Goal: Information Seeking & Learning: Compare options

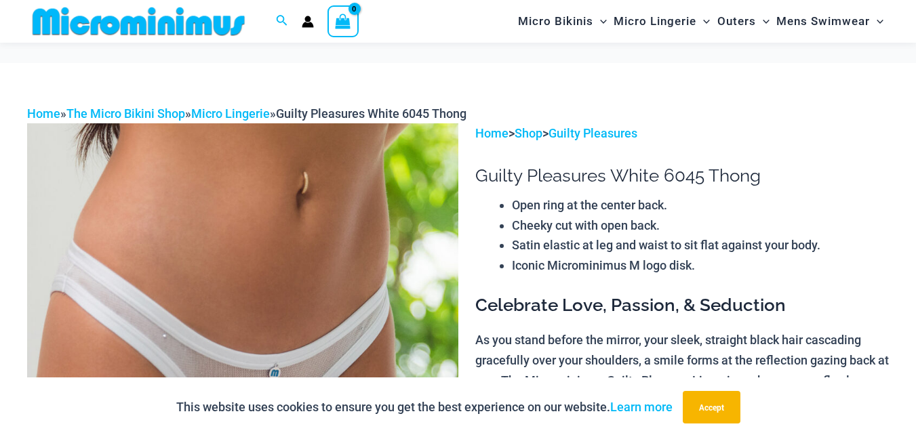
scroll to position [2159, 0]
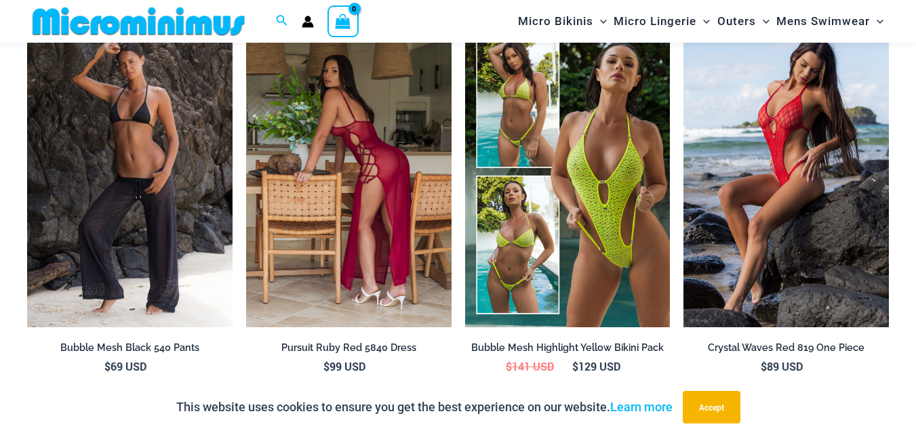
click at [347, 227] on img at bounding box center [348, 174] width 205 height 308
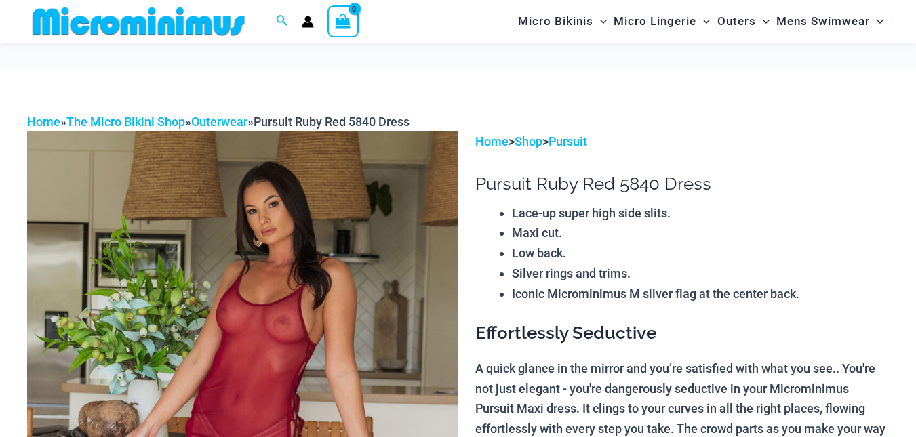
scroll to position [123, 0]
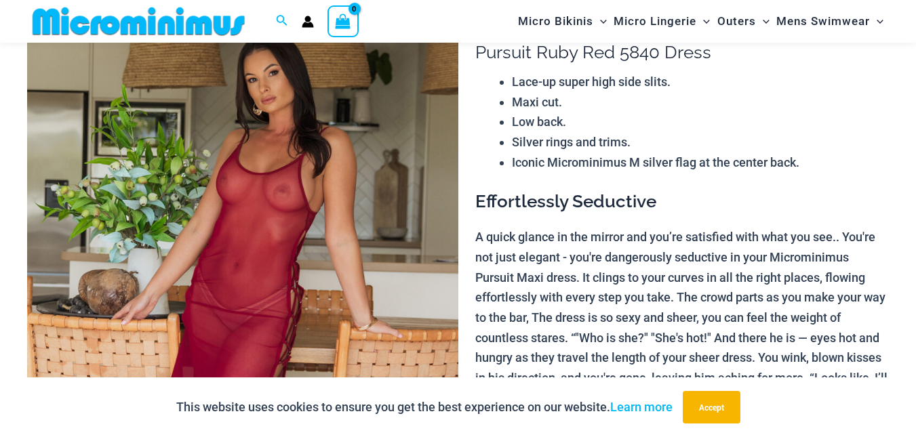
click at [359, 278] on img at bounding box center [242, 323] width 431 height 646
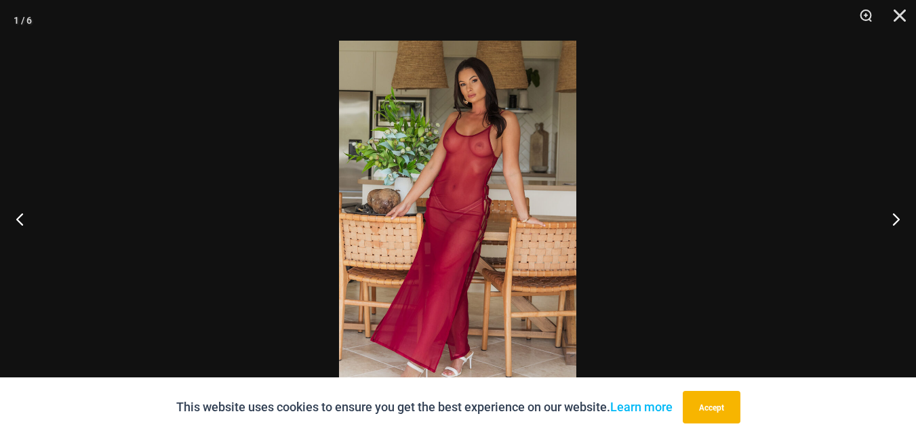
click at [417, 279] on img at bounding box center [457, 219] width 237 height 356
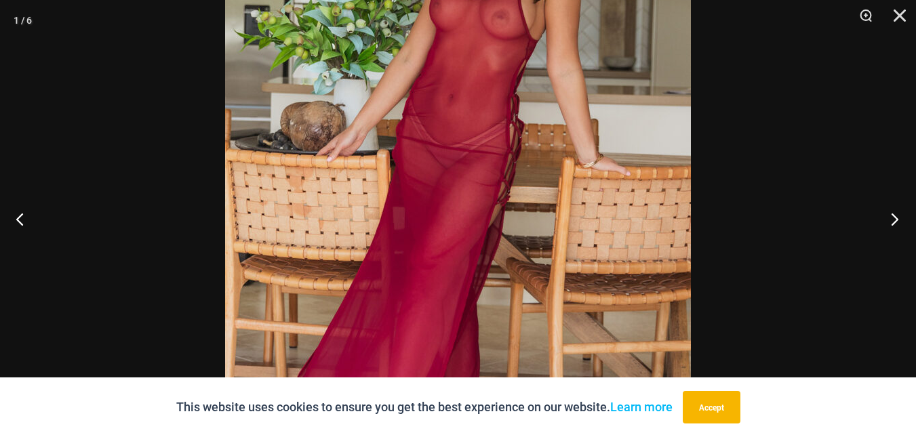
click at [886, 218] on button "Next" at bounding box center [890, 219] width 51 height 68
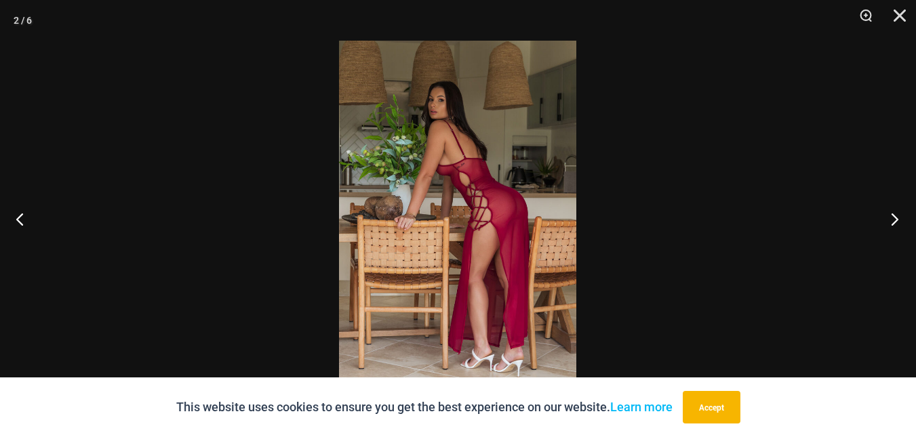
click at [889, 218] on button "Next" at bounding box center [890, 219] width 51 height 68
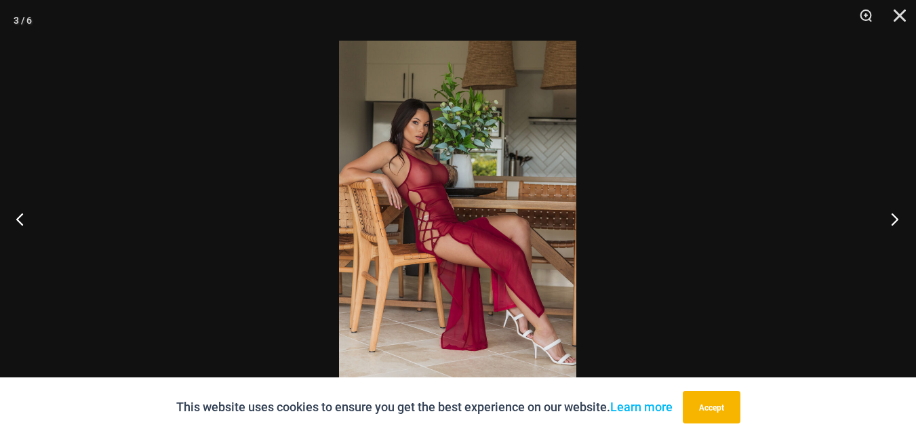
click at [889, 218] on button "Next" at bounding box center [890, 219] width 51 height 68
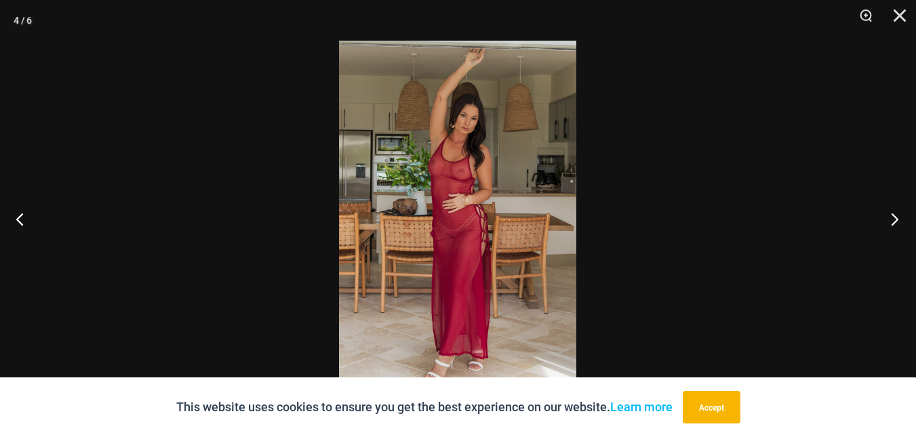
click at [889, 218] on button "Next" at bounding box center [890, 219] width 51 height 68
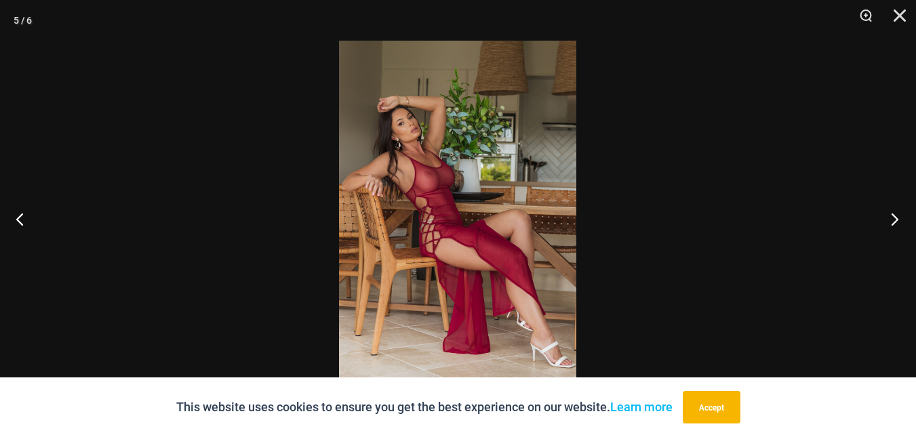
click at [889, 218] on button "Next" at bounding box center [890, 219] width 51 height 68
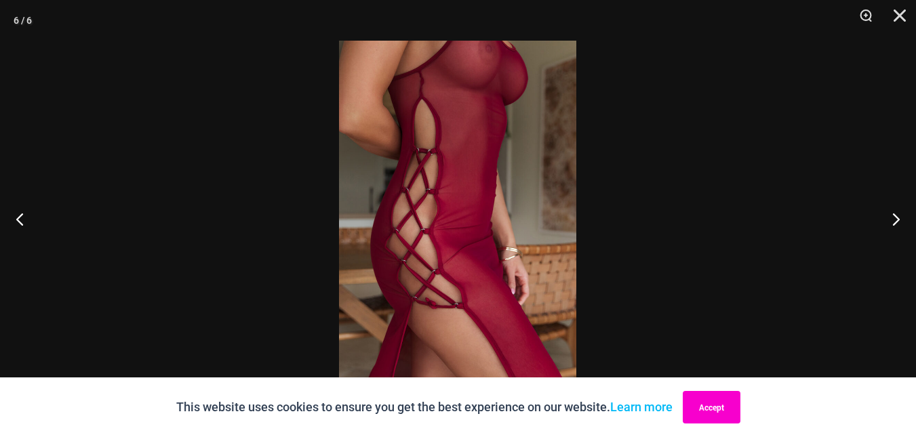
click at [702, 410] on button "Accept" at bounding box center [712, 407] width 58 height 33
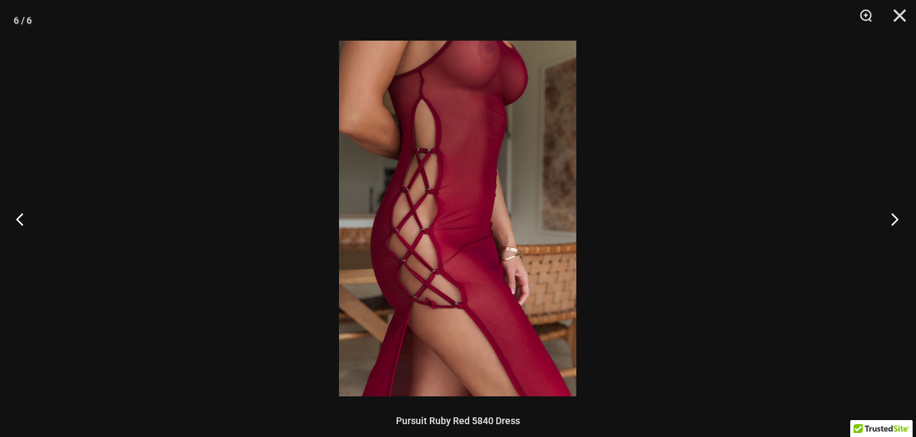
click at [898, 222] on button "Next" at bounding box center [890, 219] width 51 height 68
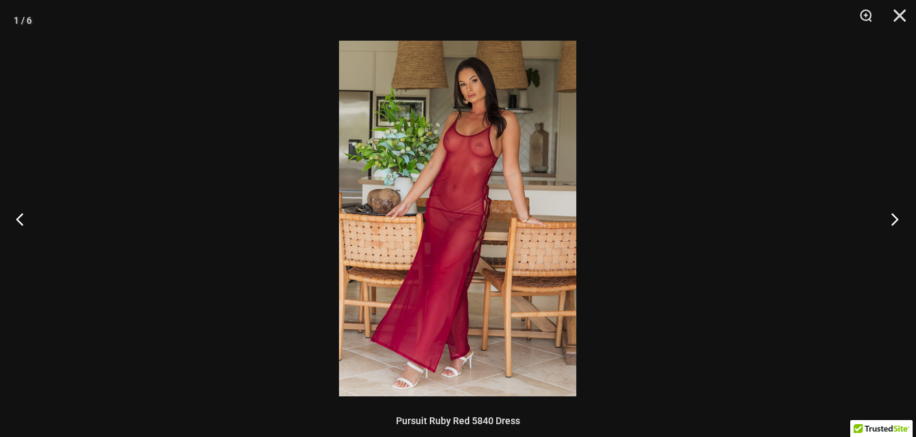
click at [897, 222] on button "Next" at bounding box center [890, 219] width 51 height 68
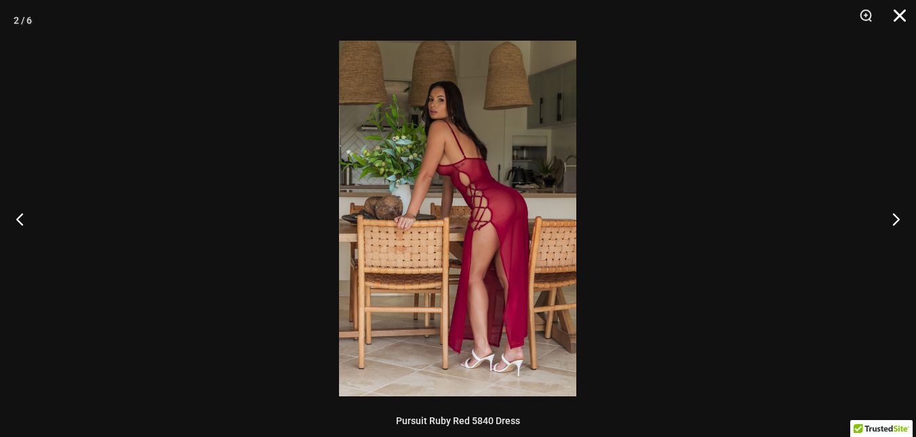
click at [907, 16] on button "Close" at bounding box center [895, 20] width 34 height 41
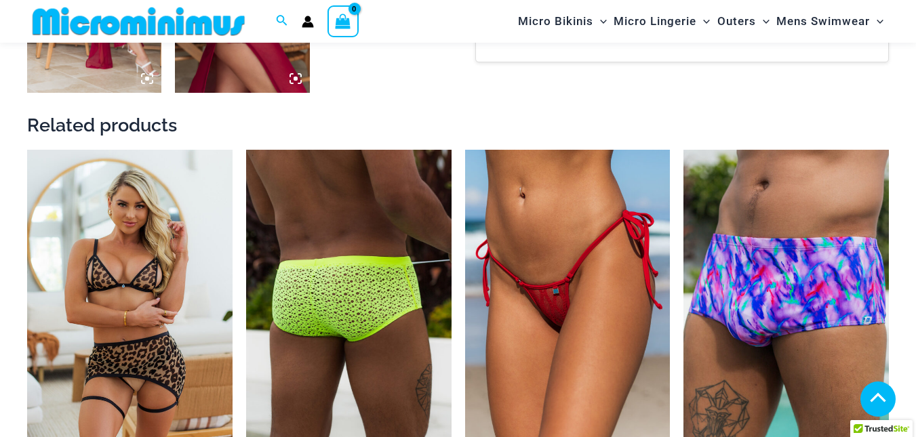
scroll to position [1141, 0]
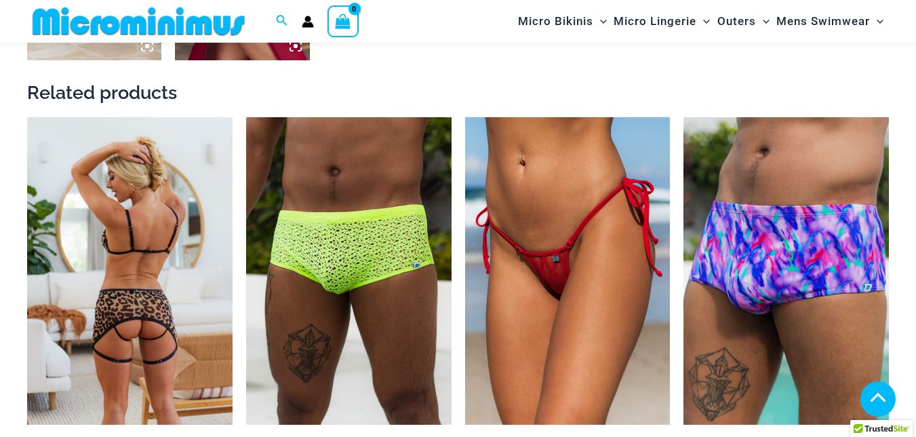
click at [127, 298] on img at bounding box center [129, 271] width 205 height 308
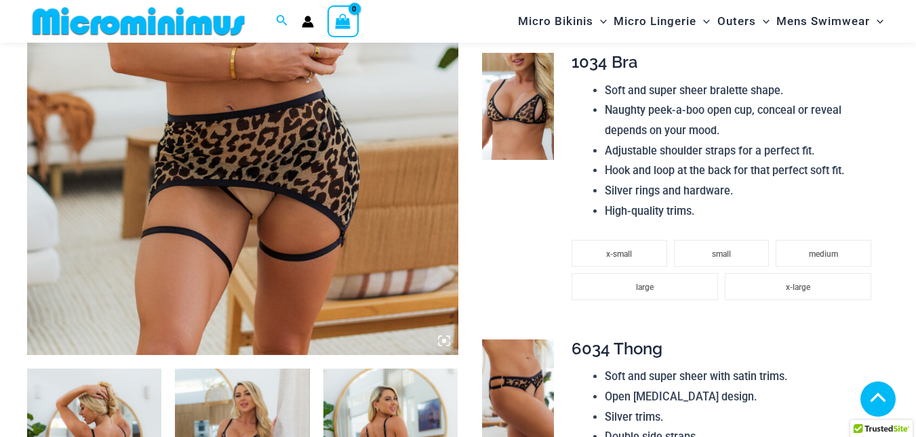
scroll to position [405, 0]
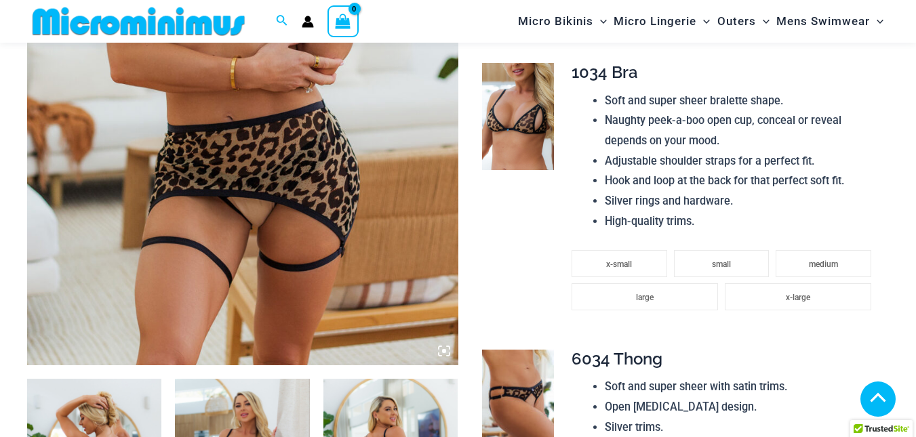
click at [277, 250] on img at bounding box center [242, 42] width 431 height 646
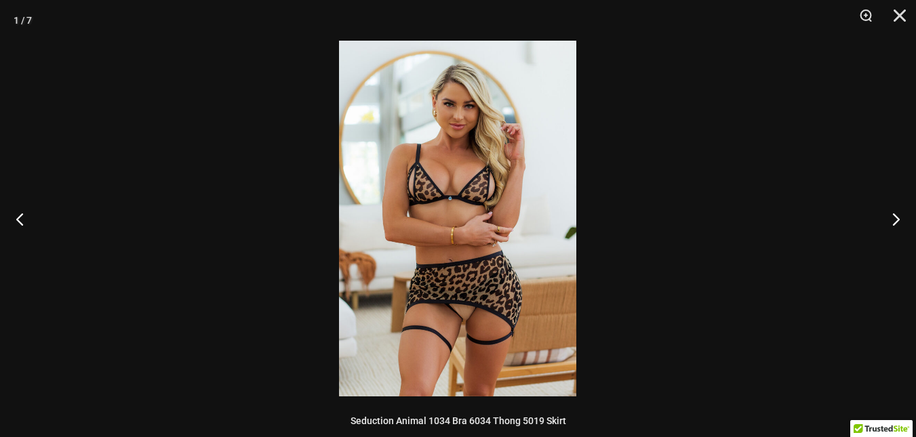
click at [465, 231] on img at bounding box center [457, 219] width 237 height 356
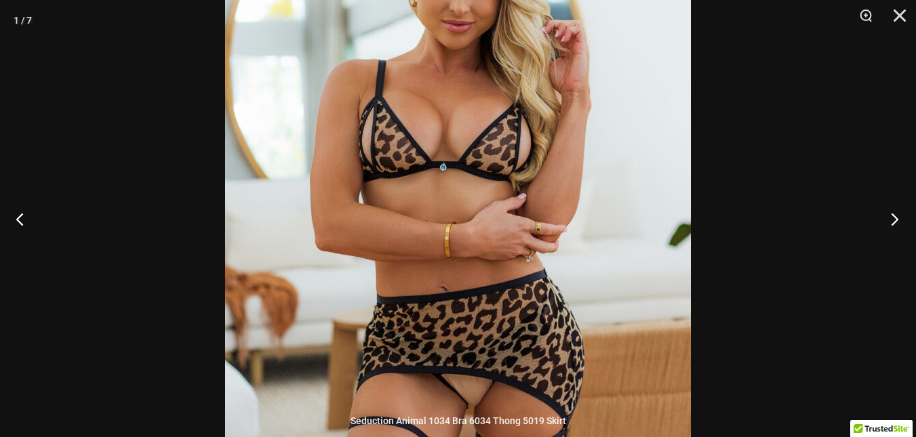
click at [894, 218] on button "Next" at bounding box center [890, 219] width 51 height 68
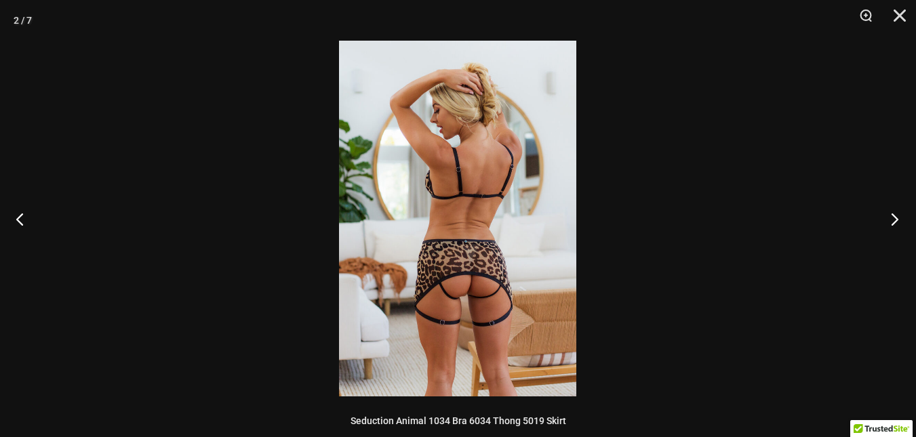
click at [894, 218] on button "Next" at bounding box center [890, 219] width 51 height 68
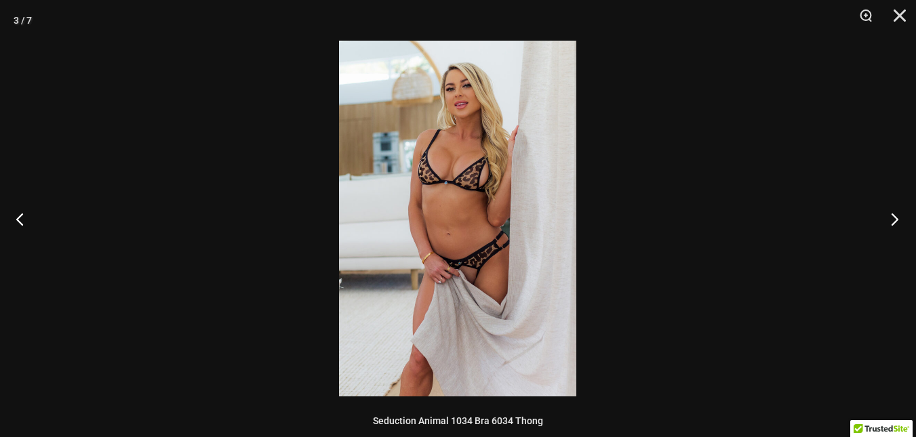
click at [893, 218] on button "Next" at bounding box center [890, 219] width 51 height 68
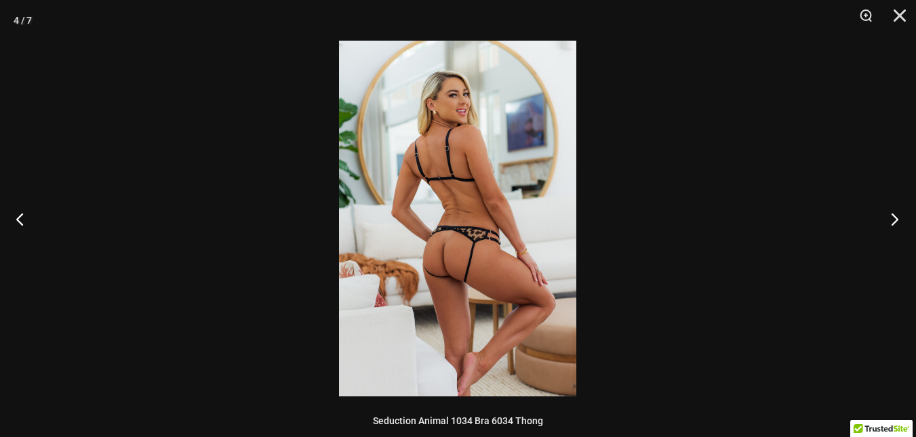
click at [893, 218] on button "Next" at bounding box center [890, 219] width 51 height 68
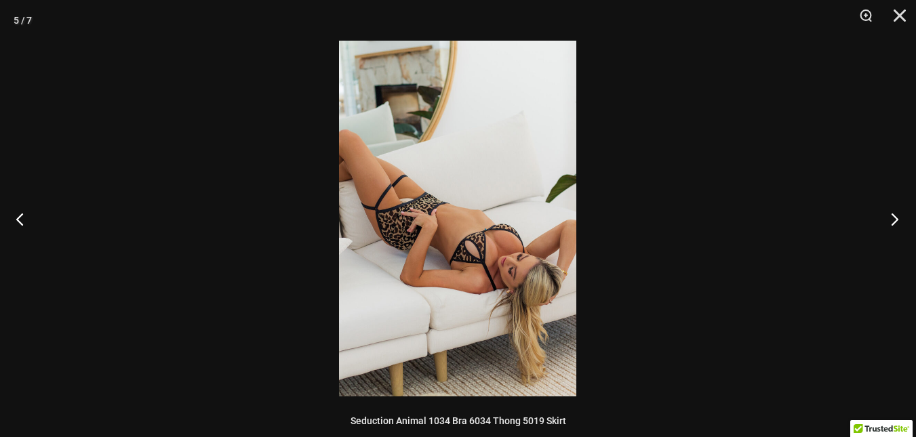
click at [893, 218] on button "Next" at bounding box center [890, 219] width 51 height 68
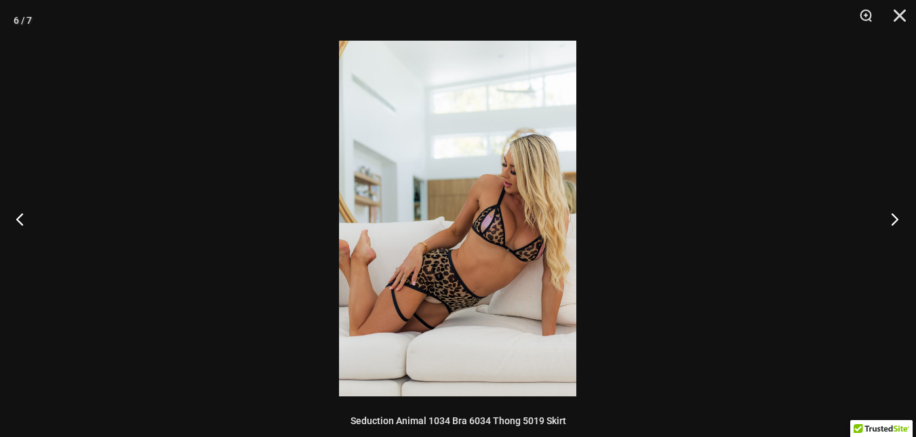
click at [893, 218] on button "Next" at bounding box center [890, 219] width 51 height 68
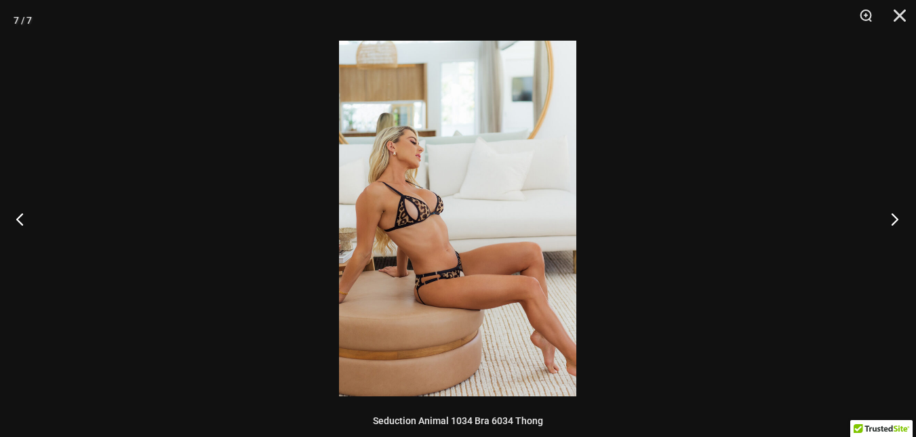
click at [893, 218] on button "Next" at bounding box center [890, 219] width 51 height 68
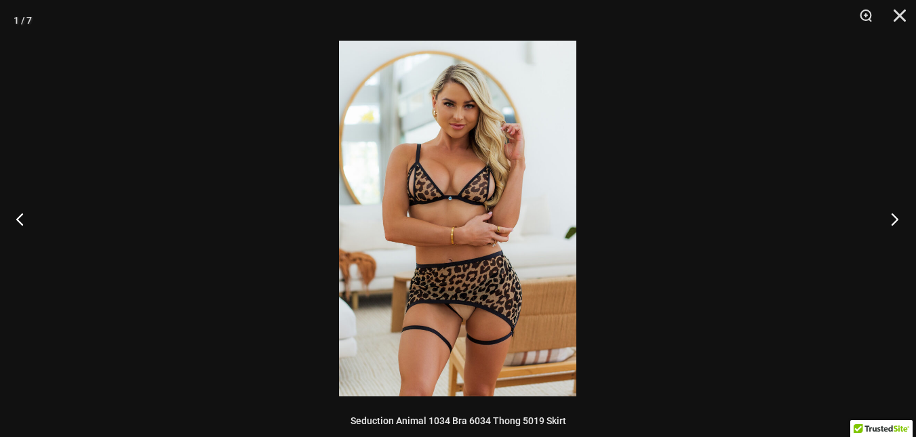
click at [893, 218] on button "Next" at bounding box center [890, 219] width 51 height 68
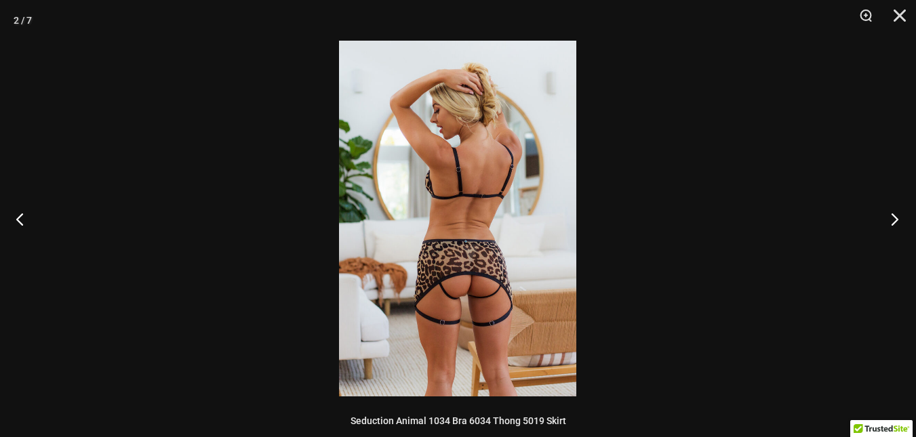
click at [893, 218] on button "Next" at bounding box center [890, 219] width 51 height 68
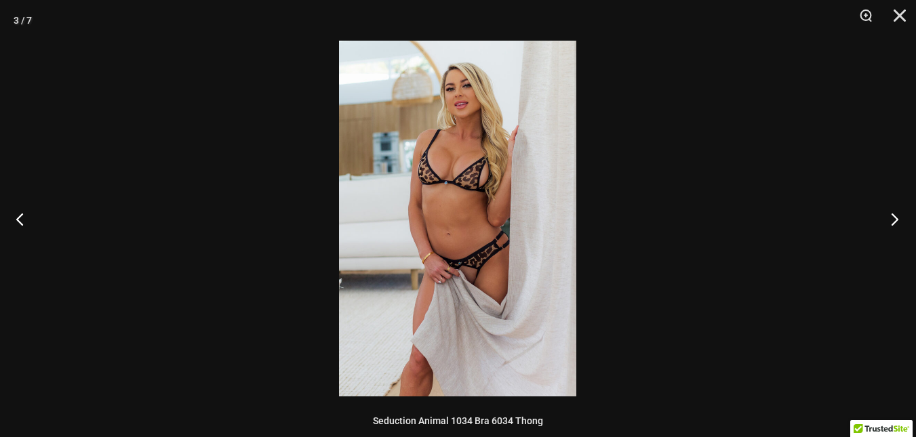
click at [893, 218] on button "Next" at bounding box center [890, 219] width 51 height 68
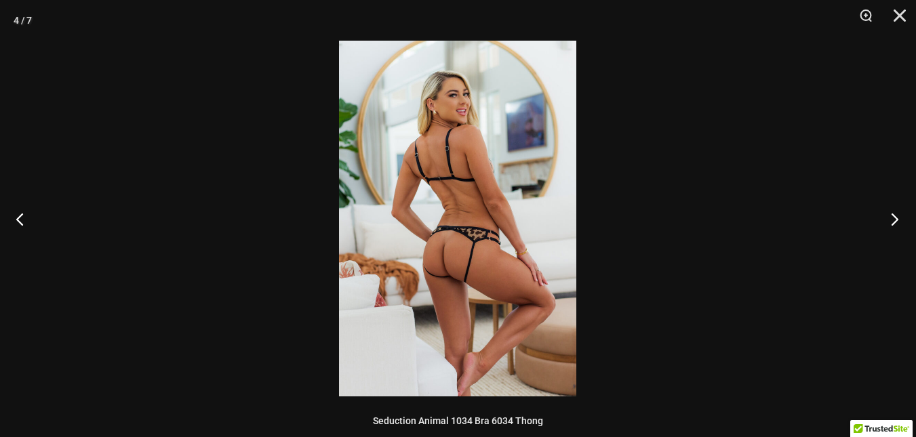
click at [894, 218] on button "Next" at bounding box center [890, 219] width 51 height 68
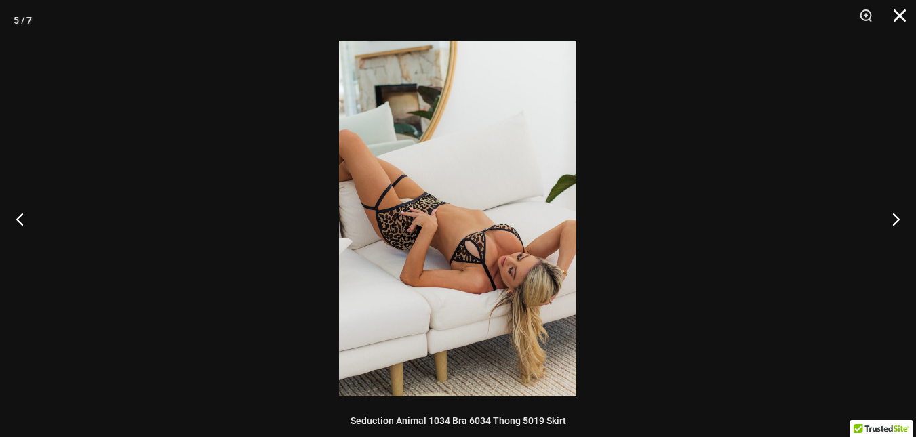
click at [901, 14] on button "Close" at bounding box center [895, 20] width 34 height 41
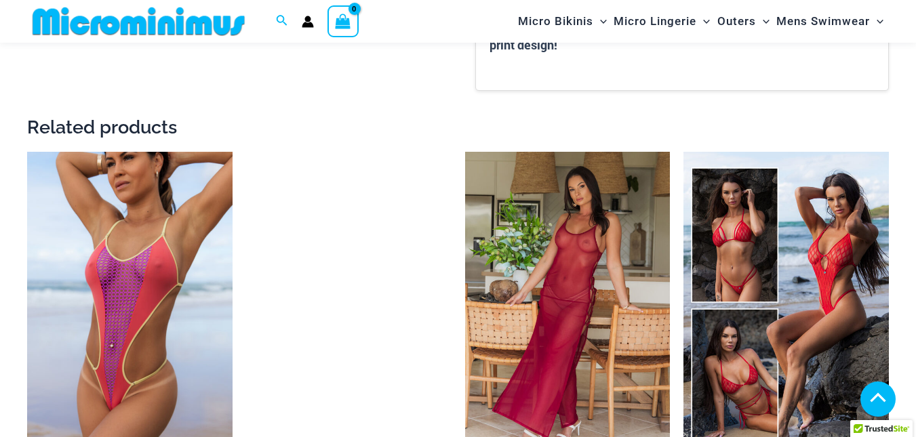
scroll to position [1897, 0]
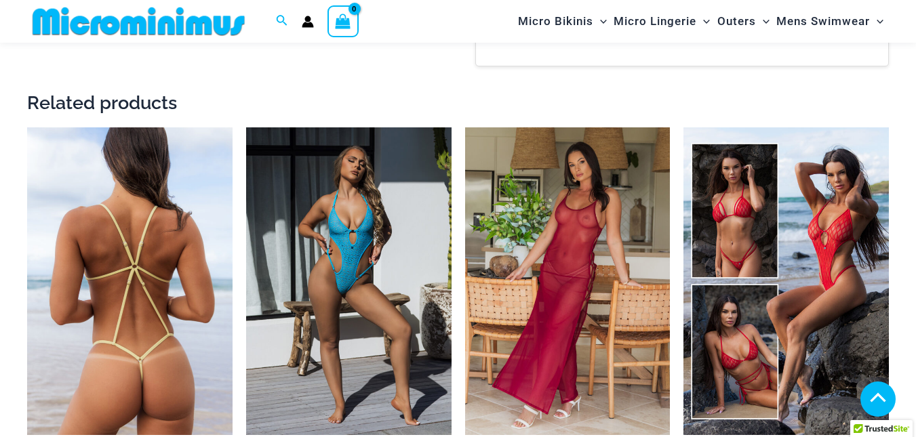
click at [182, 305] on img at bounding box center [129, 281] width 205 height 308
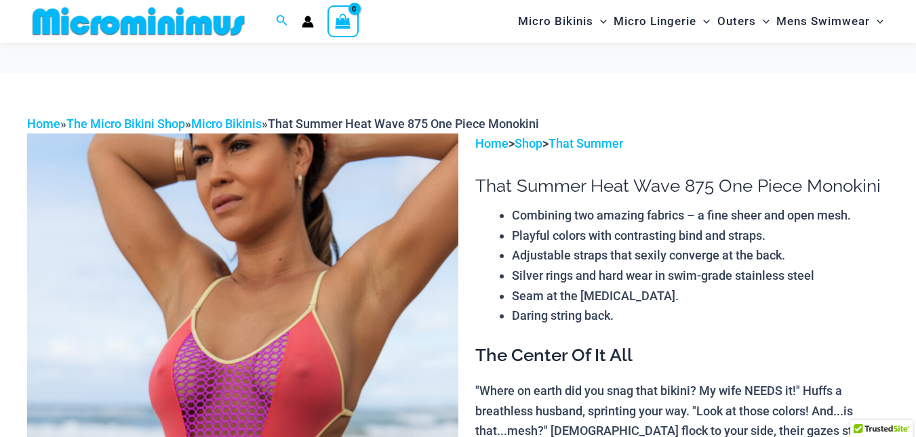
scroll to position [125, 0]
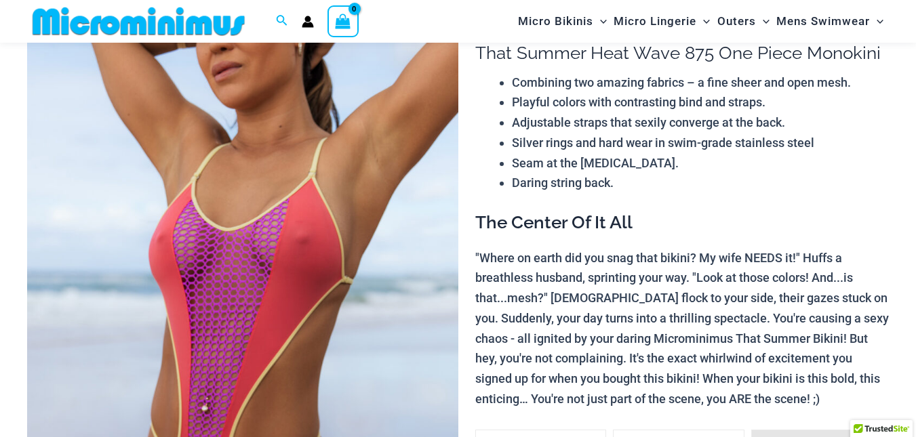
click at [277, 297] on img at bounding box center [242, 324] width 431 height 646
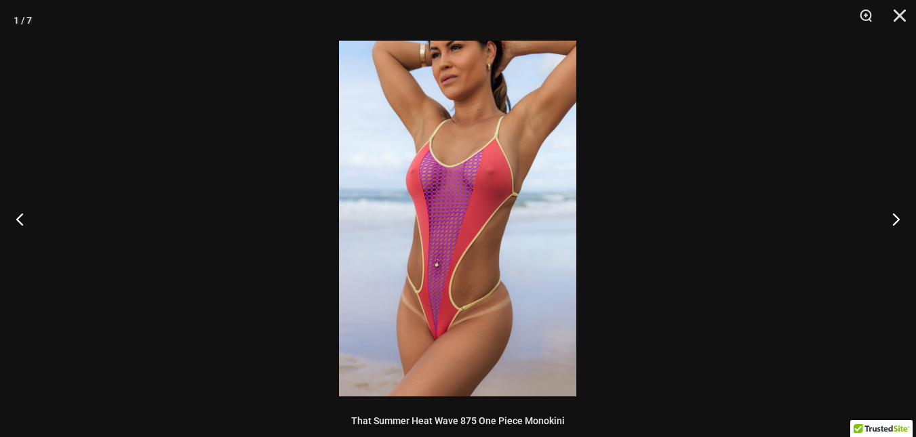
click at [448, 277] on img at bounding box center [457, 219] width 237 height 356
click at [899, 205] on button "Next" at bounding box center [890, 219] width 51 height 68
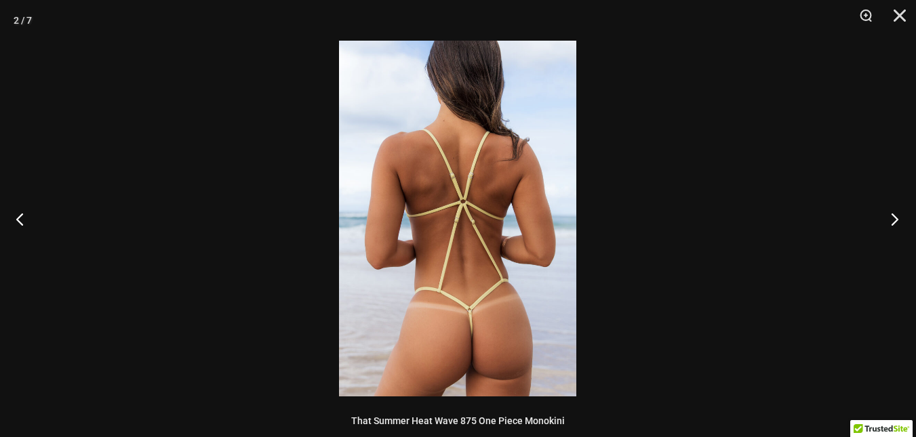
click at [894, 210] on button "Next" at bounding box center [890, 219] width 51 height 68
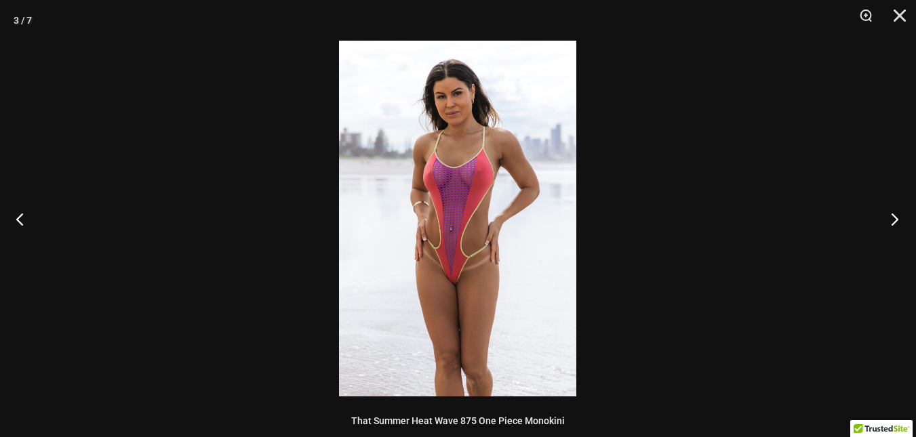
click at [894, 210] on button "Next" at bounding box center [890, 219] width 51 height 68
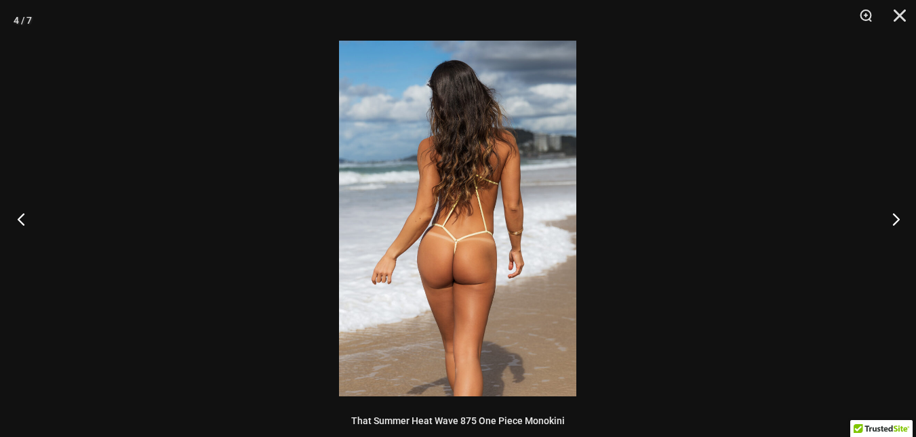
click at [6, 214] on button "Previous" at bounding box center [25, 219] width 51 height 68
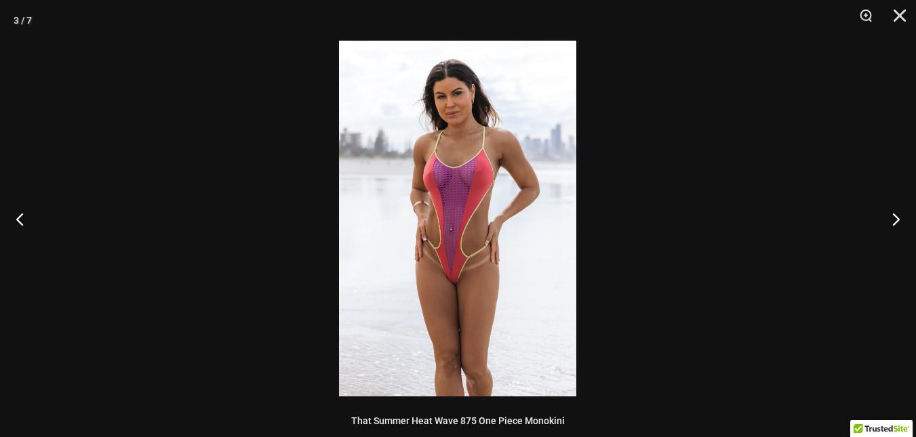
click at [427, 257] on img at bounding box center [457, 219] width 237 height 356
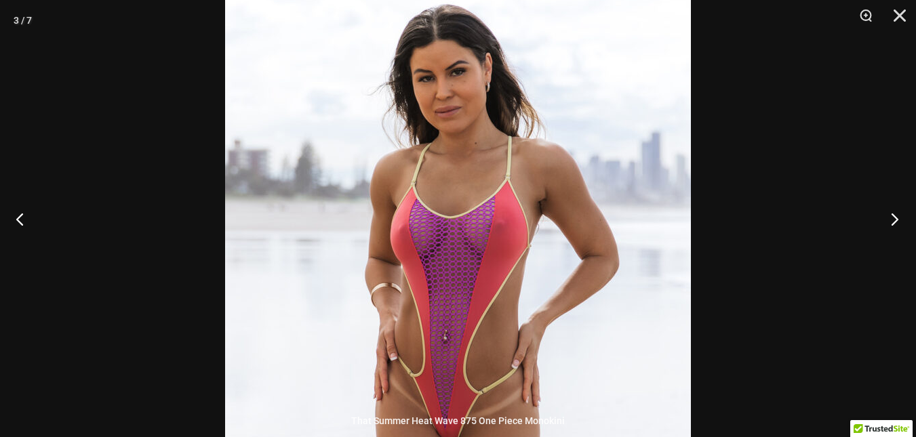
click at [882, 220] on button "Next" at bounding box center [890, 219] width 51 height 68
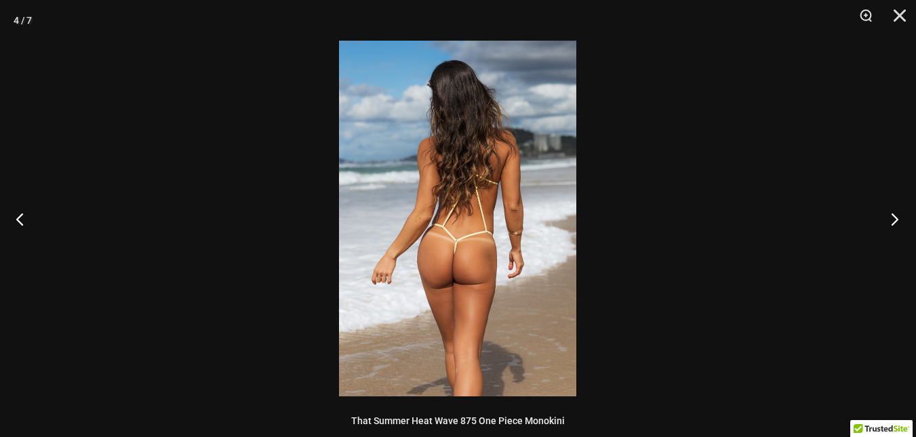
click at [882, 220] on button "Next" at bounding box center [890, 219] width 51 height 68
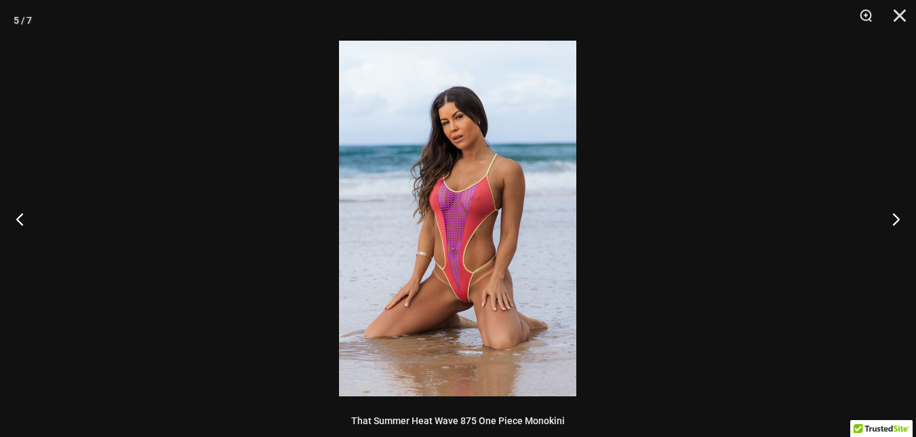
click at [458, 331] on img at bounding box center [457, 219] width 237 height 356
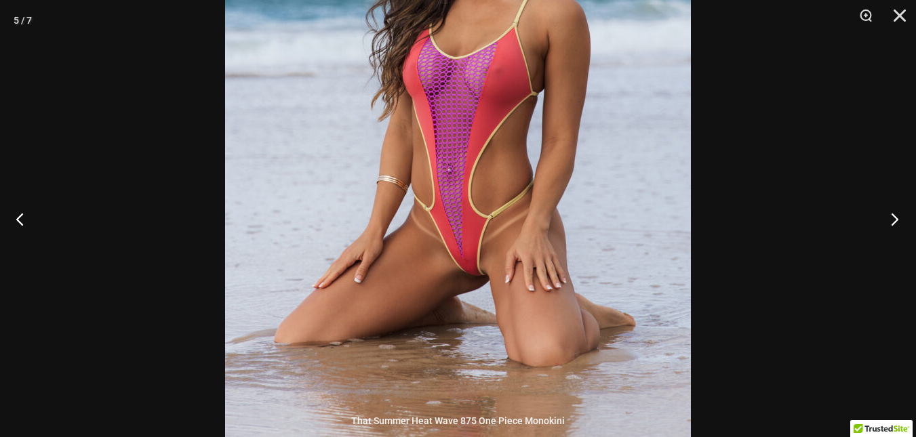
click at [883, 208] on button "Next" at bounding box center [890, 219] width 51 height 68
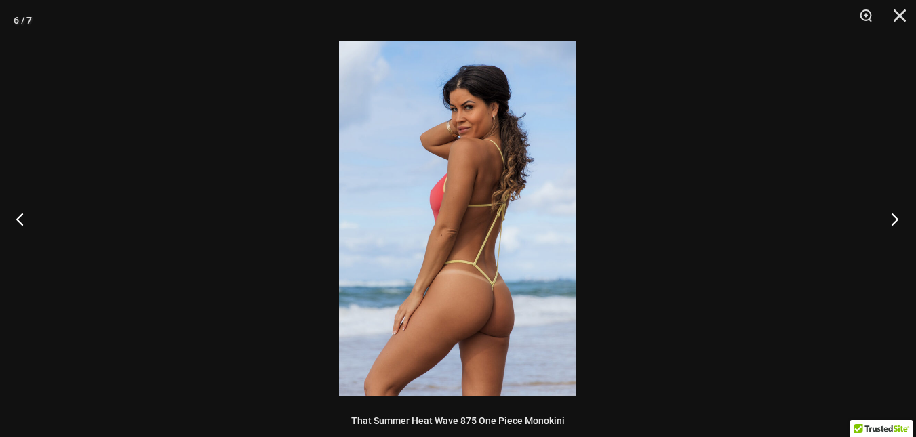
click at [883, 208] on button "Next" at bounding box center [890, 219] width 51 height 68
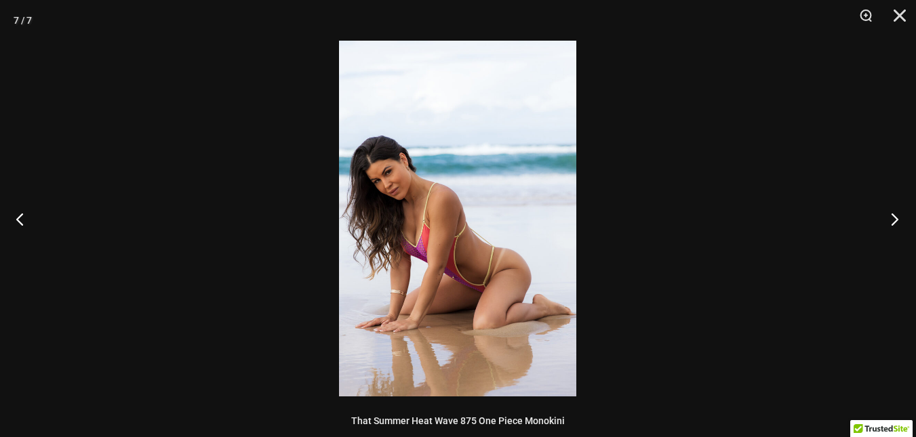
click at [883, 208] on button "Next" at bounding box center [890, 219] width 51 height 68
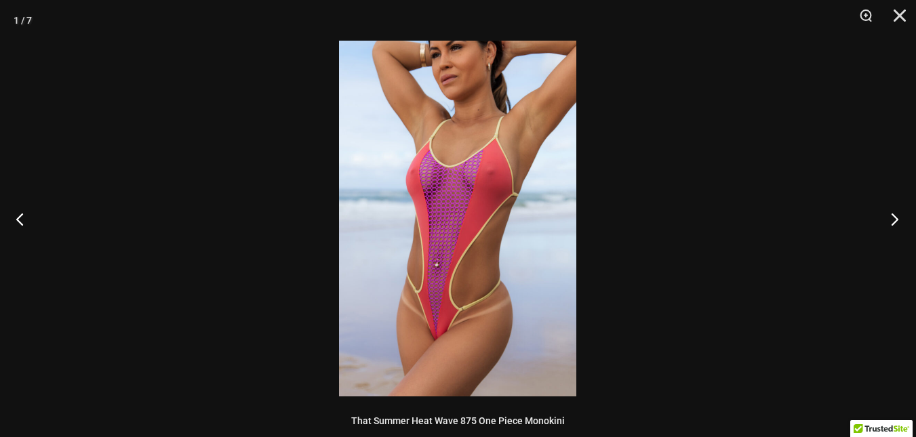
click at [883, 208] on button "Next" at bounding box center [890, 219] width 51 height 68
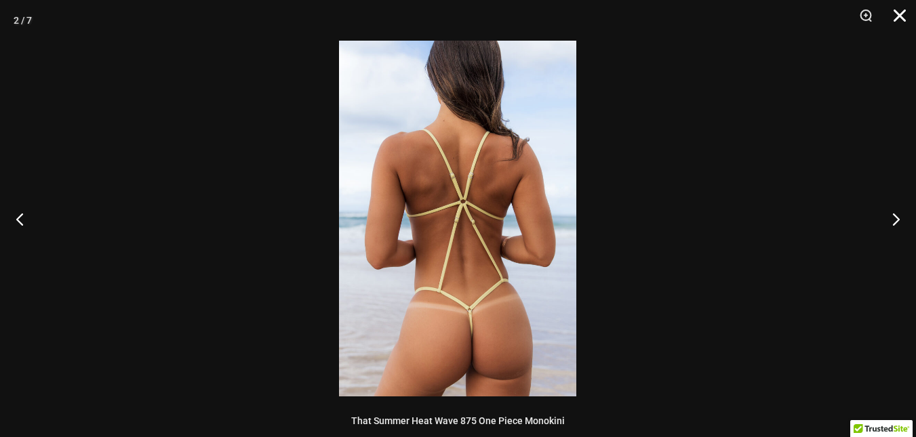
click at [896, 5] on button "Close" at bounding box center [895, 20] width 34 height 41
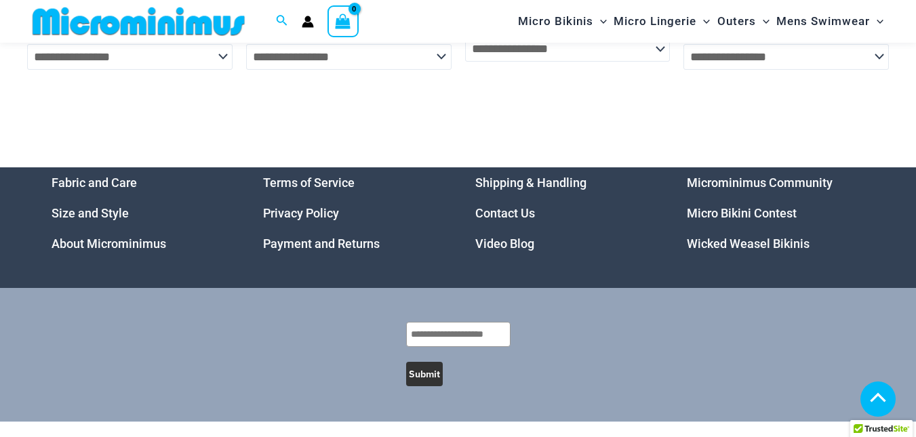
scroll to position [3871, 0]
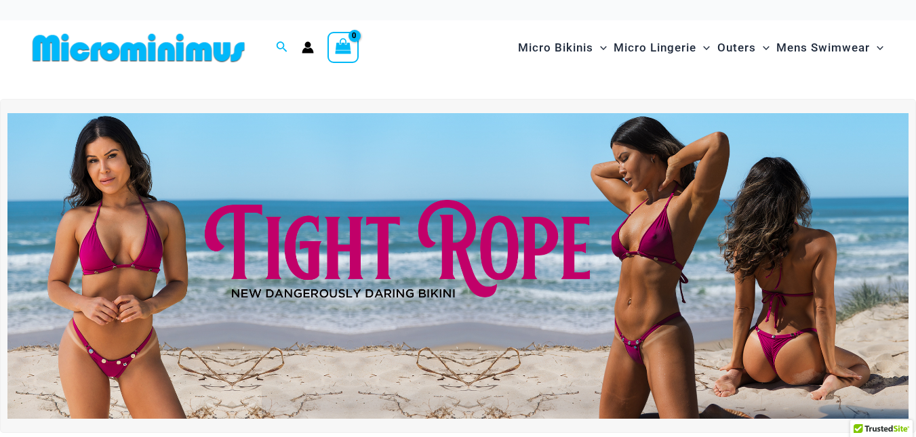
click at [503, 188] on img at bounding box center [457, 266] width 901 height 307
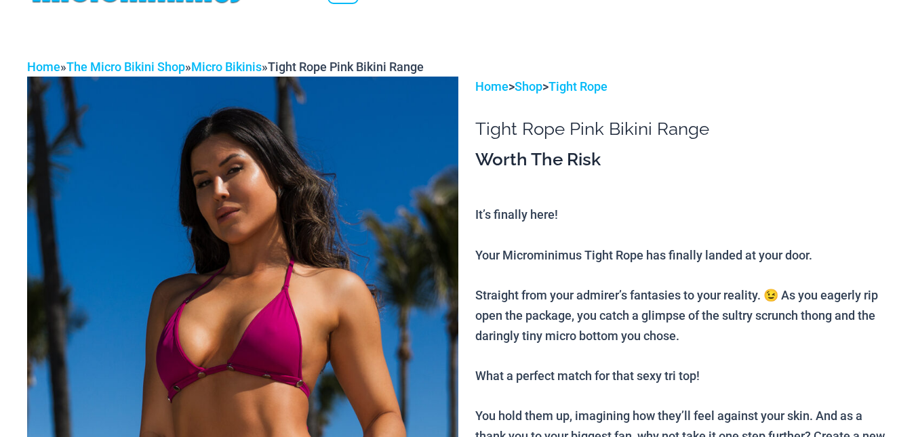
scroll to position [192, 0]
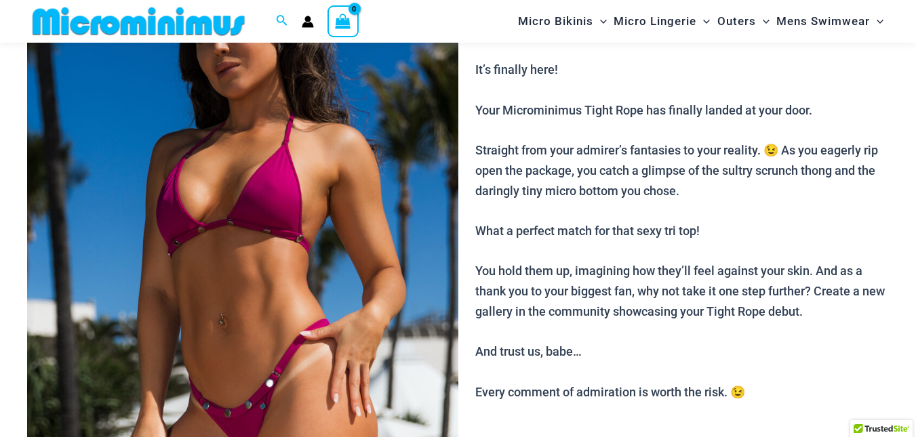
click at [317, 218] on img at bounding box center [242, 255] width 431 height 646
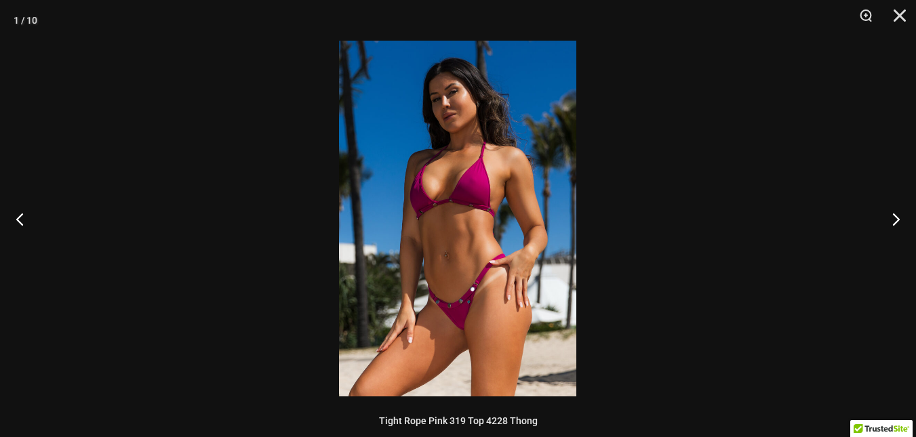
click at [465, 237] on img at bounding box center [457, 219] width 237 height 356
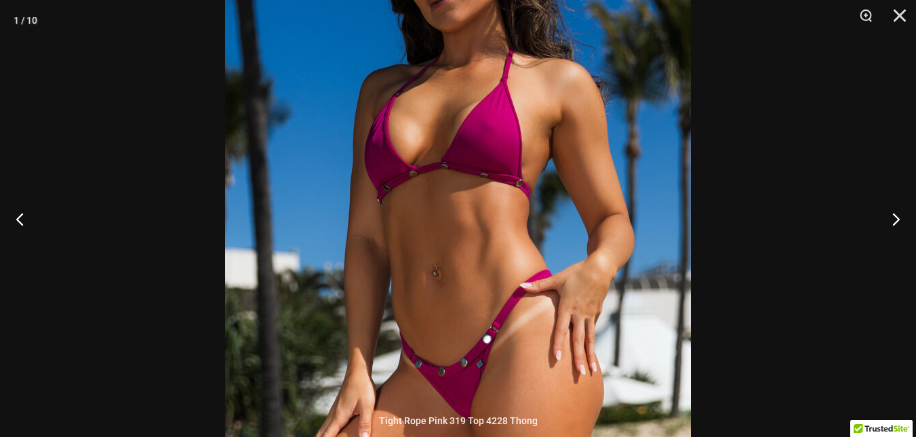
click at [746, 212] on div at bounding box center [458, 218] width 916 height 437
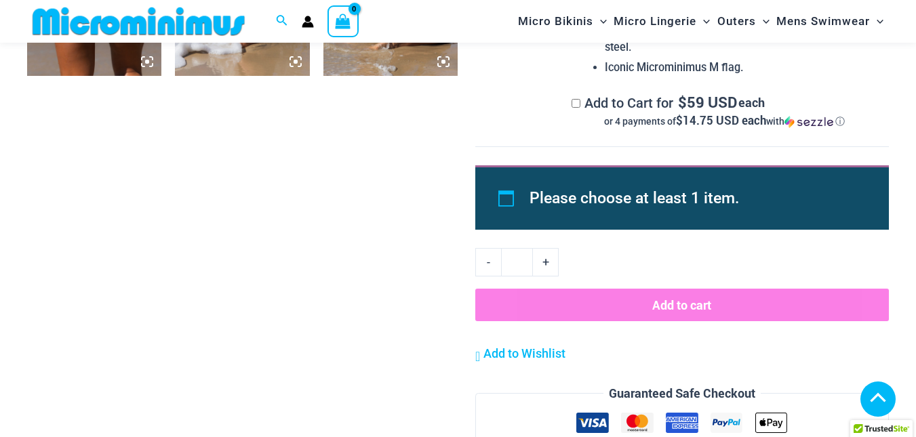
scroll to position [1345, 0]
